Goal: Complete application form

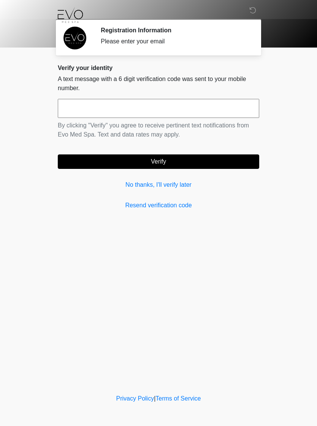
click at [152, 187] on link "No thanks, I'll verify later" at bounding box center [159, 184] width 202 height 9
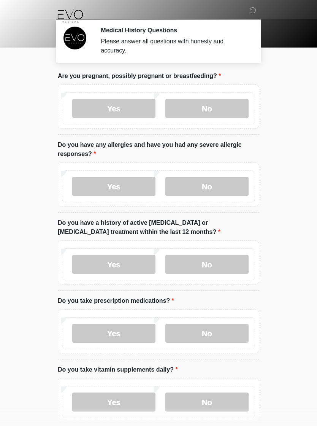
click at [220, 111] on label "No" at bounding box center [206, 108] width 83 height 19
click at [230, 190] on label "No" at bounding box center [206, 186] width 83 height 19
click at [234, 265] on label "No" at bounding box center [206, 264] width 83 height 19
click at [137, 337] on label "Yes" at bounding box center [113, 333] width 83 height 19
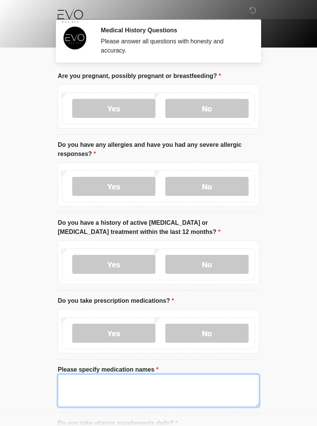
click at [87, 393] on textarea "Please specify medication names" at bounding box center [159, 390] width 202 height 33
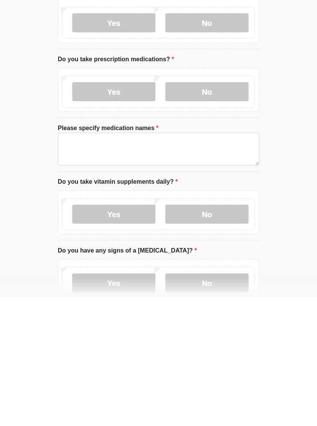
click at [317, 227] on html "‎ ‎ ‎ Medical History Questions Please answer all questions with honesty and ac…" at bounding box center [158, 101] width 317 height 426
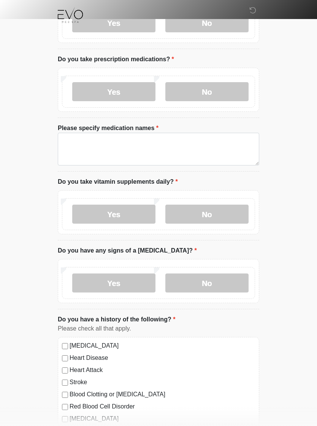
click at [98, 284] on label "Yes" at bounding box center [113, 282] width 83 height 19
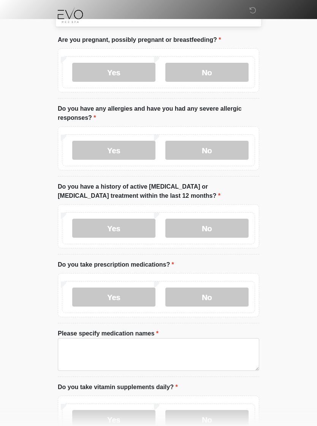
scroll to position [17, 0]
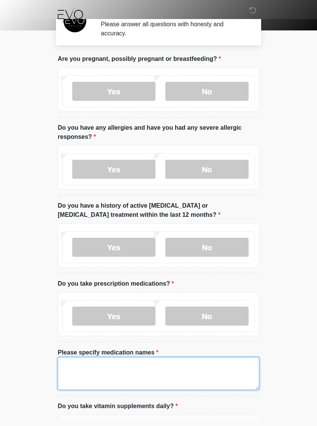
click at [71, 367] on textarea "Please specify medication names" at bounding box center [159, 373] width 202 height 33
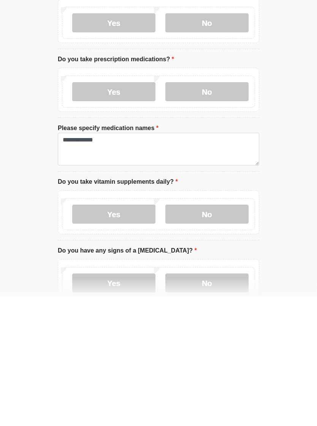
click at [128, 334] on label "Yes" at bounding box center [113, 343] width 83 height 19
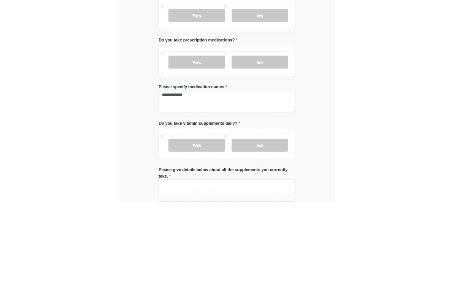
scroll to position [241, 0]
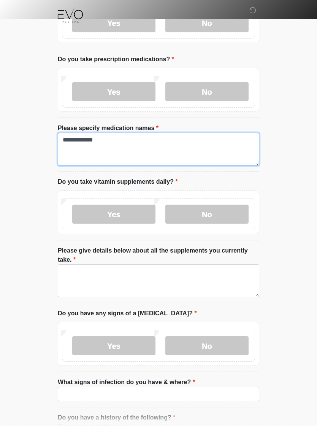
click at [138, 141] on textarea "**********" at bounding box center [159, 149] width 202 height 33
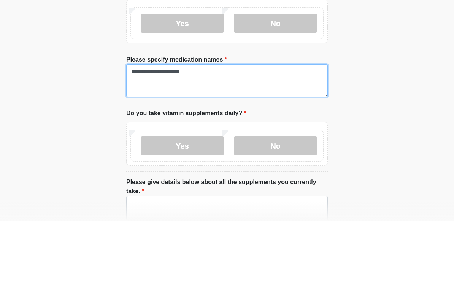
scroll to position [310, 0]
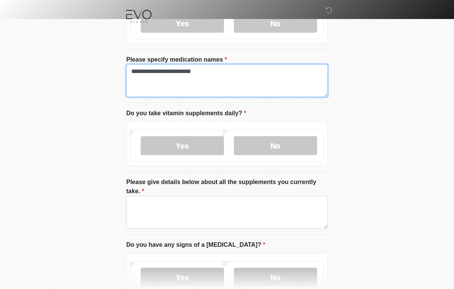
type textarea "**********"
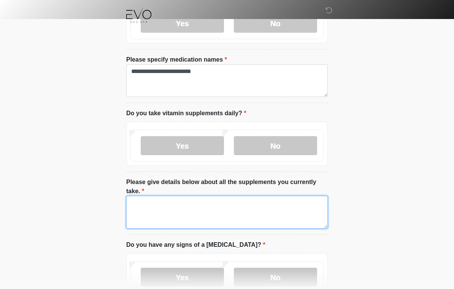
click at [317, 219] on textarea "Please give details below about all the supplements you currently take." at bounding box center [227, 212] width 202 height 33
type textarea "**********"
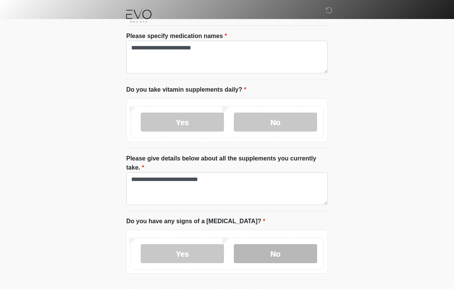
click at [282, 253] on label "No" at bounding box center [275, 254] width 83 height 19
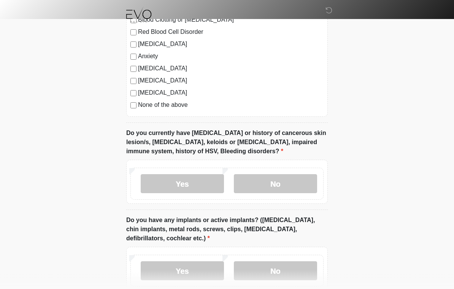
scroll to position [679, 0]
click at [282, 183] on label "No" at bounding box center [275, 183] width 83 height 19
click at [179, 271] on label "Yes" at bounding box center [182, 270] width 83 height 19
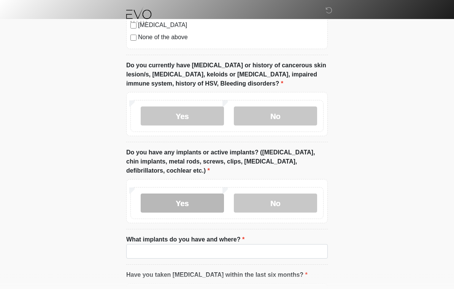
scroll to position [747, 0]
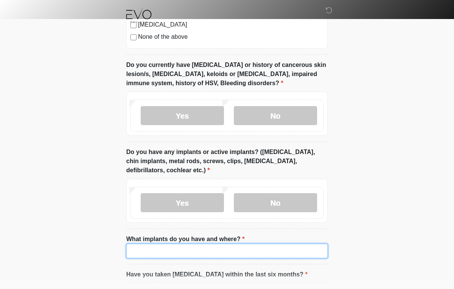
click at [306, 249] on input "What implants do you have and where?" at bounding box center [227, 251] width 202 height 14
type input "**********"
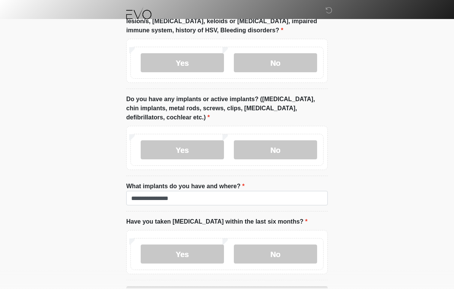
scroll to position [839, 0]
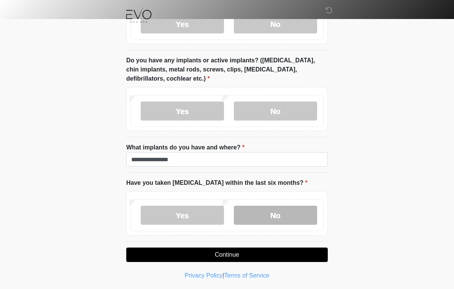
click at [296, 213] on label "No" at bounding box center [275, 215] width 83 height 19
click at [306, 251] on button "Continue" at bounding box center [227, 255] width 202 height 14
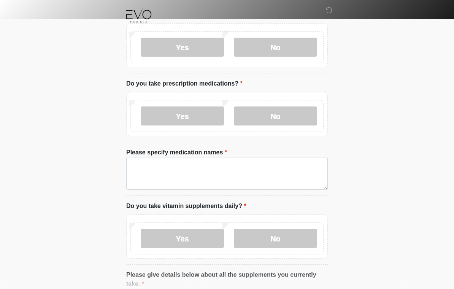
scroll to position [0, 0]
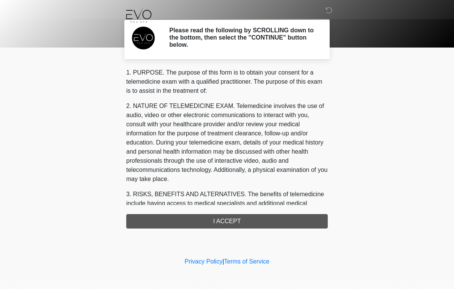
click at [243, 222] on div "1. PURPOSE. The purpose of this form is to obtain your consent for a telemedici…" at bounding box center [227, 148] width 202 height 160
click at [288, 227] on div "1. PURPOSE. The purpose of this form is to obtain your consent for a telemedici…" at bounding box center [227, 148] width 202 height 160
click at [302, 216] on div "1. PURPOSE. The purpose of this form is to obtain your consent for a telemedici…" at bounding box center [227, 148] width 202 height 160
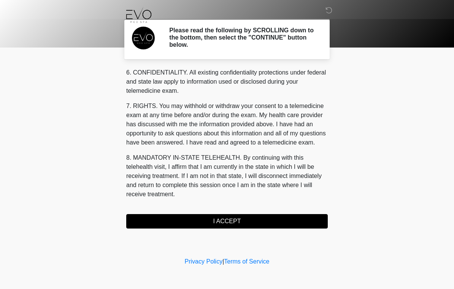
scroll to position [304, 0]
click at [188, 224] on button "I ACCEPT" at bounding box center [227, 221] width 202 height 14
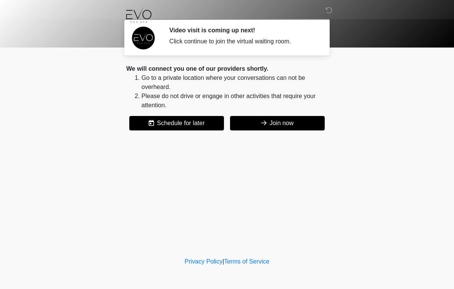
click at [278, 122] on button "Join now" at bounding box center [277, 123] width 95 height 14
